Goal: Task Accomplishment & Management: Use online tool/utility

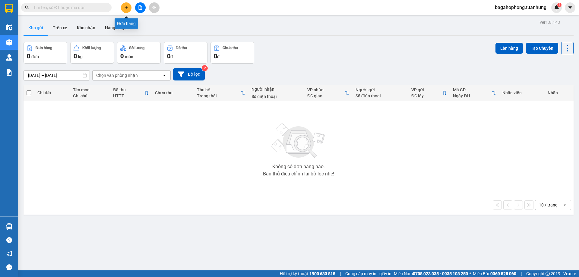
click at [126, 6] on icon "plus" at bounding box center [126, 7] width 4 height 4
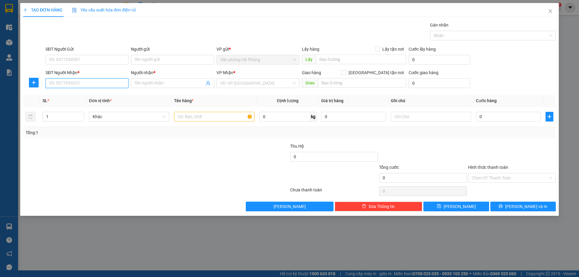
click at [81, 84] on input "SĐT Người Nhận *" at bounding box center [87, 83] width 83 height 10
click at [549, 9] on icon "close" at bounding box center [550, 11] width 5 height 5
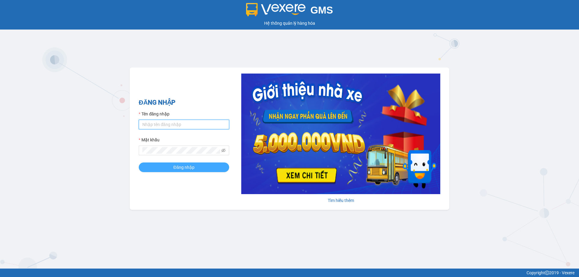
type input "bagahophong.tuanhung"
click at [185, 166] on span "Đăng nhập" at bounding box center [183, 167] width 21 height 7
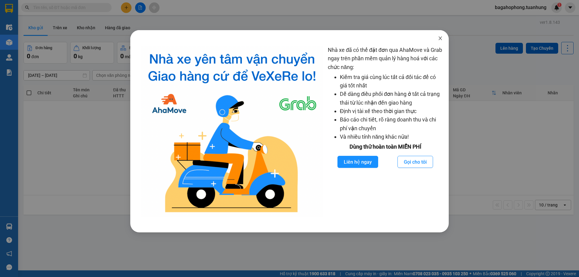
click at [440, 37] on icon "close" at bounding box center [440, 38] width 5 height 5
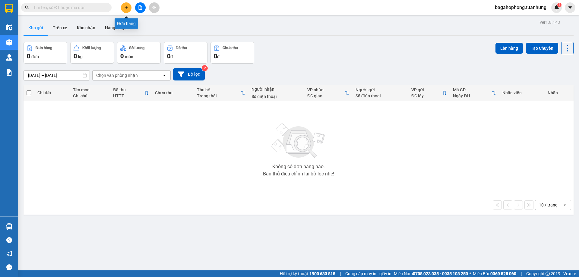
click at [126, 6] on icon "plus" at bounding box center [126, 7] width 4 height 4
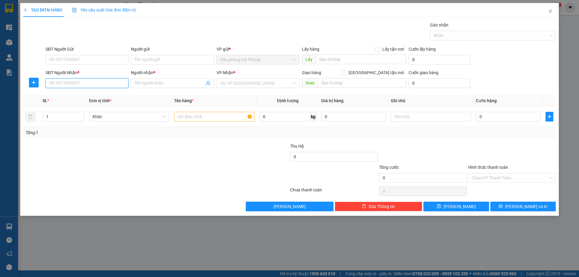
click at [90, 84] on input "SĐT Người Nhận *" at bounding box center [87, 83] width 83 height 10
type input "0824610797"
click at [99, 93] on div "0824610797 - CAN" at bounding box center [87, 95] width 76 height 7
type input "CAN"
type input "0824610797"
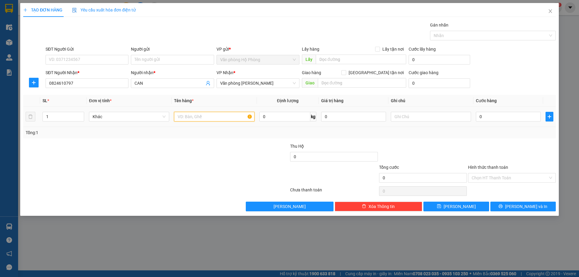
click at [175, 115] on input "text" at bounding box center [214, 117] width 80 height 10
type input "1"
click at [271, 83] on span "Văn phòng Hồ Chí Minh" at bounding box center [258, 83] width 76 height 9
type input "xe máy /69 d1/33718"
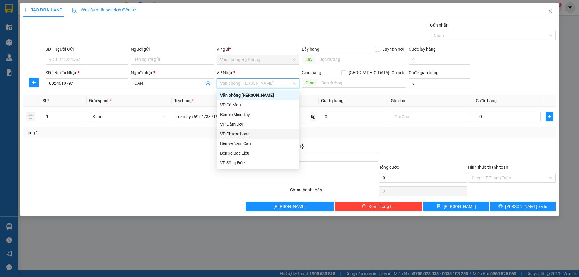
scroll to position [30, 0]
click at [251, 140] on div "VP Cần Thơ" at bounding box center [258, 142] width 76 height 7
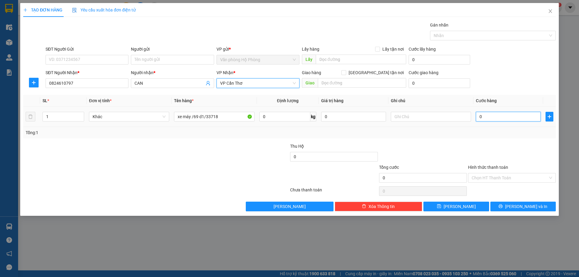
click at [477, 117] on input "0" at bounding box center [508, 117] width 65 height 10
type input "2"
type input "20"
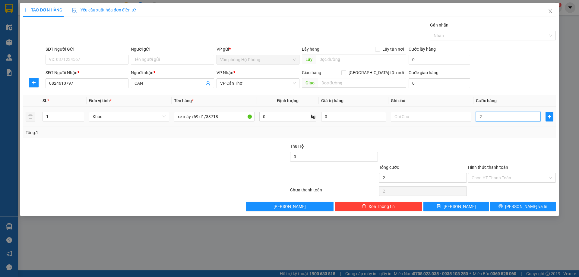
type input "20"
type input "200"
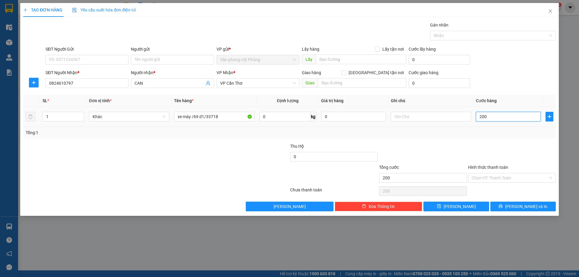
type input "2.000"
type input "20.000"
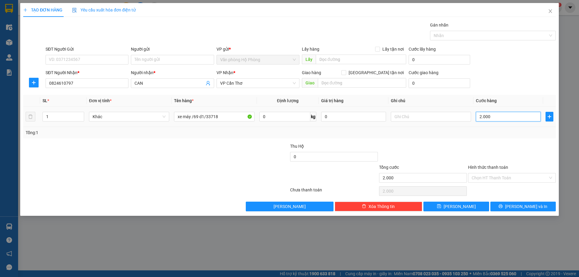
type input "20.000"
type input "200.000"
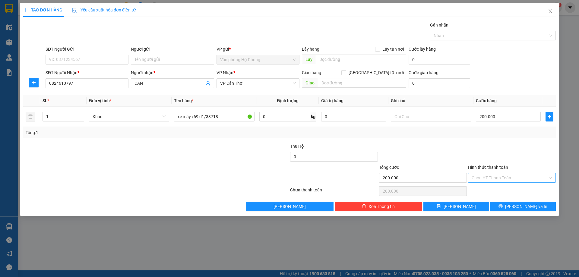
click at [514, 175] on input "Hình thức thanh toán" at bounding box center [509, 177] width 76 height 9
click at [516, 189] on div "Tại văn phòng" at bounding box center [511, 190] width 80 height 7
type input "0"
click at [524, 204] on span "Lưu và In" at bounding box center [526, 206] width 42 height 7
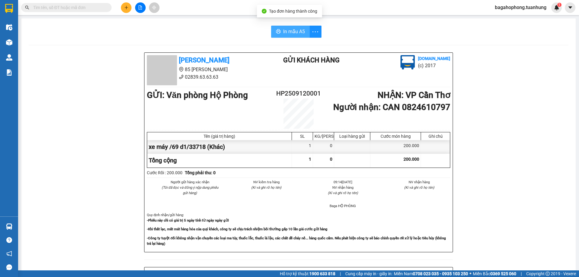
click at [303, 30] on button "In mẫu A5" at bounding box center [290, 32] width 39 height 12
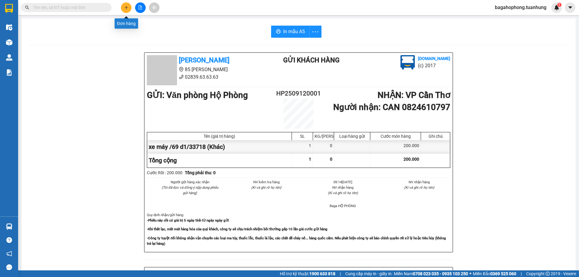
click at [126, 5] on icon "plus" at bounding box center [126, 7] width 4 height 4
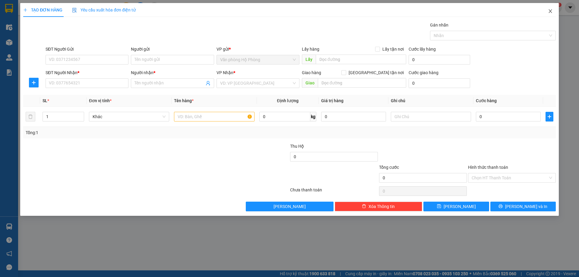
click at [549, 11] on icon "close" at bounding box center [550, 11] width 5 height 5
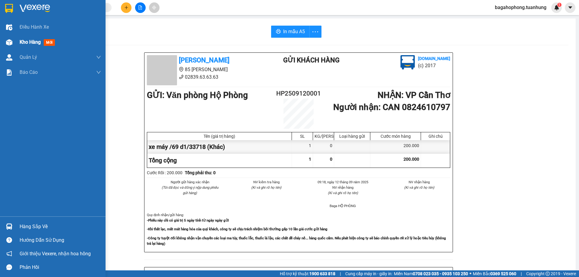
click at [36, 40] on span "Kho hàng" at bounding box center [30, 42] width 21 height 6
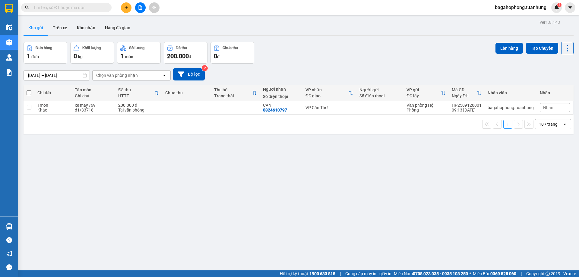
click at [28, 91] on span at bounding box center [29, 92] width 5 height 5
click at [29, 90] on input "checkbox" at bounding box center [29, 90] width 0 height 0
checkbox input "true"
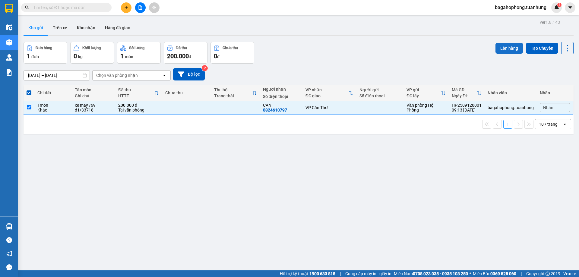
click at [502, 45] on button "Lên hàng" at bounding box center [508, 48] width 27 height 11
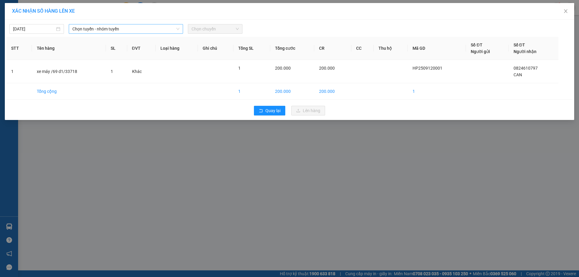
click at [135, 28] on span "Chọn tuyến - nhóm tuyến" at bounding box center [125, 28] width 107 height 9
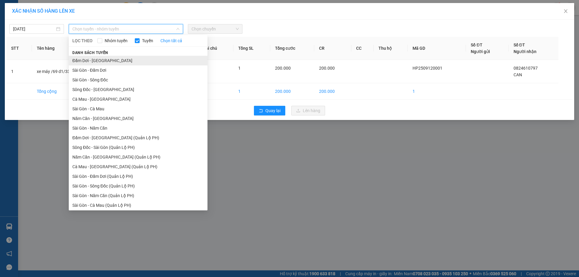
click at [115, 59] on li "Đầm Dơi - Sài Gòn" at bounding box center [138, 61] width 139 height 10
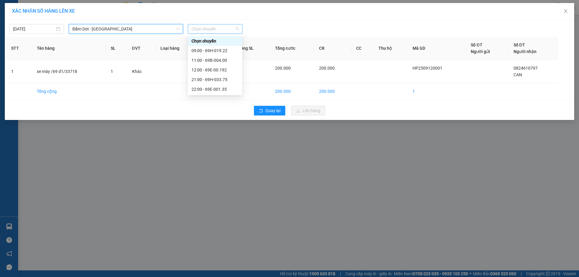
click at [227, 28] on span "Chọn chuyến" at bounding box center [214, 28] width 47 height 9
click at [229, 49] on div "09:00 - 69H-019.22" at bounding box center [214, 50] width 47 height 7
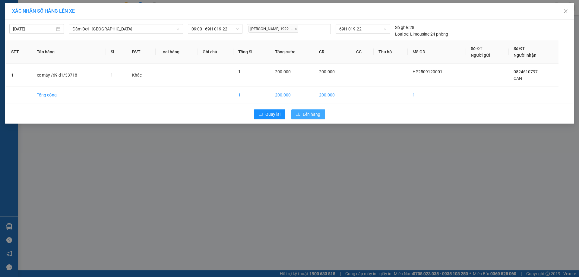
click at [314, 112] on span "Lên hàng" at bounding box center [311, 114] width 17 height 7
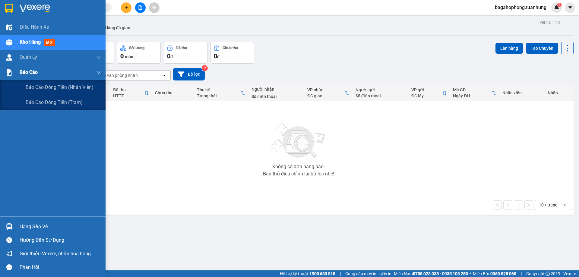
click at [43, 71] on div "Báo cáo" at bounding box center [60, 72] width 81 height 15
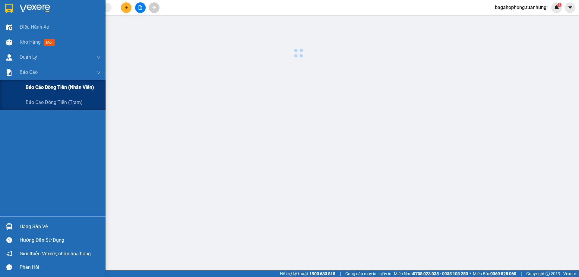
click at [40, 84] on span "Báo cáo dòng tiền (nhân viên)" at bounding box center [60, 88] width 68 height 8
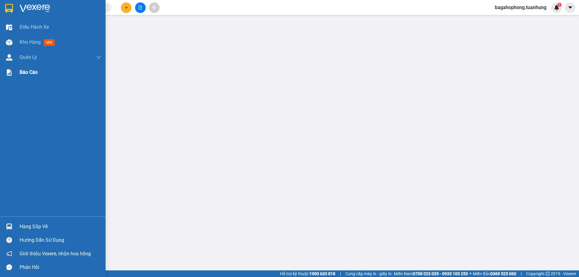
click at [43, 69] on div "Báo cáo" at bounding box center [60, 72] width 81 height 15
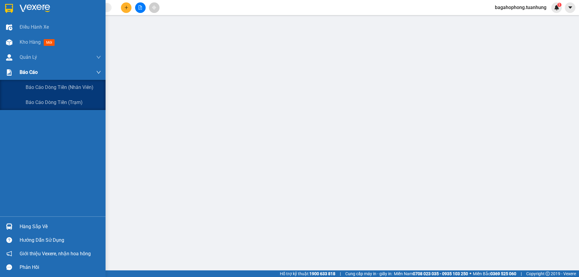
click at [41, 70] on div "Báo cáo" at bounding box center [60, 72] width 81 height 15
click at [50, 84] on span "Báo cáo dòng tiền (nhân viên)" at bounding box center [60, 88] width 68 height 8
